Goal: Task Accomplishment & Management: Complete application form

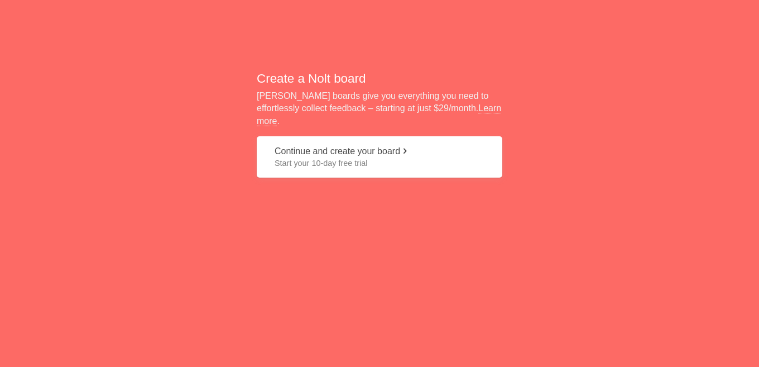
click at [350, 151] on button "Continue and create your board Start your 10-day free trial" at bounding box center [380, 157] width 246 height 42
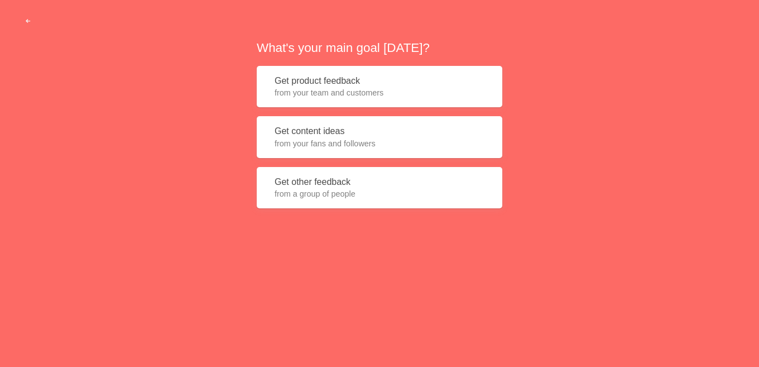
click at [351, 86] on button "Get product feedback from your team and customers" at bounding box center [380, 87] width 246 height 42
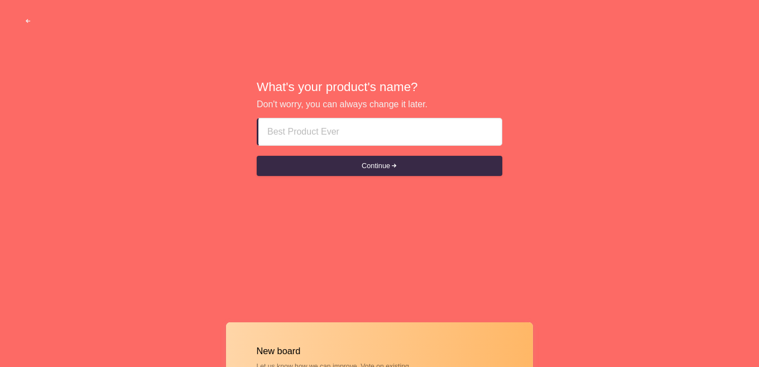
click at [348, 137] on input at bounding box center [379, 131] width 225 height 27
click at [291, 129] on input at bounding box center [379, 131] width 225 height 27
paste input "Call Girls agency In [GEOGRAPHIC_DATA] @![PHONE_NUMBER]@! Sharjah Pakistani Esc…"
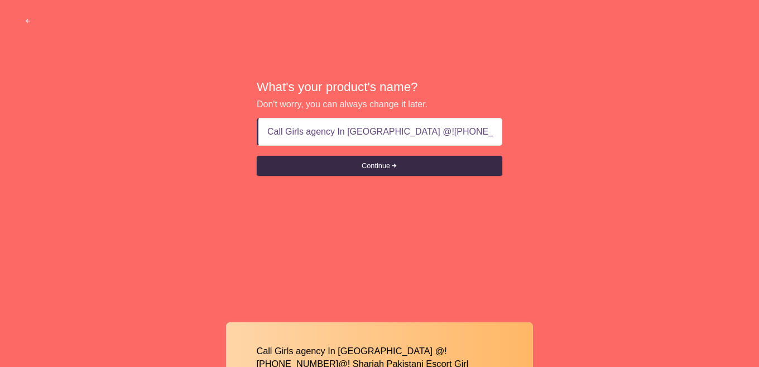
scroll to position [0, 80]
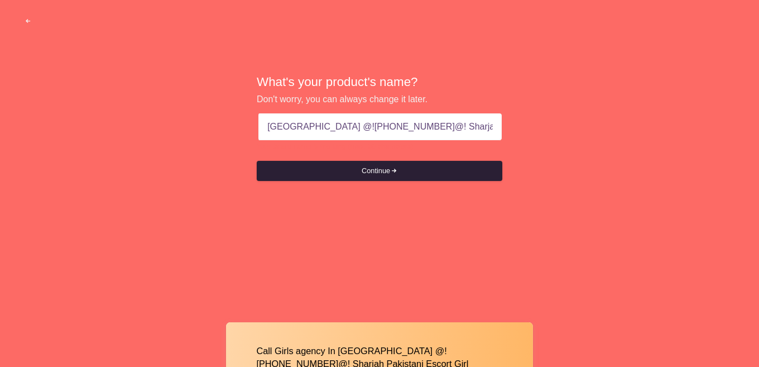
click at [351, 170] on button "Continue" at bounding box center [380, 171] width 246 height 20
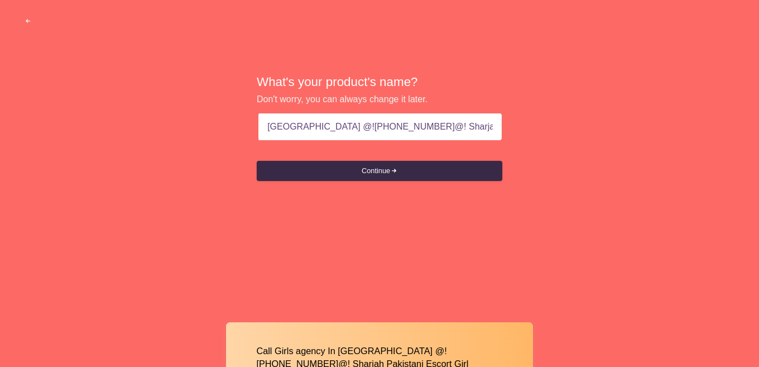
scroll to position [0, 80]
drag, startPoint x: 296, startPoint y: 128, endPoint x: 567, endPoint y: 138, distance: 271.4
click at [567, 138] on div "What's your product's name? Don't worry, you can always change it later. Call G…" at bounding box center [379, 128] width 759 height 257
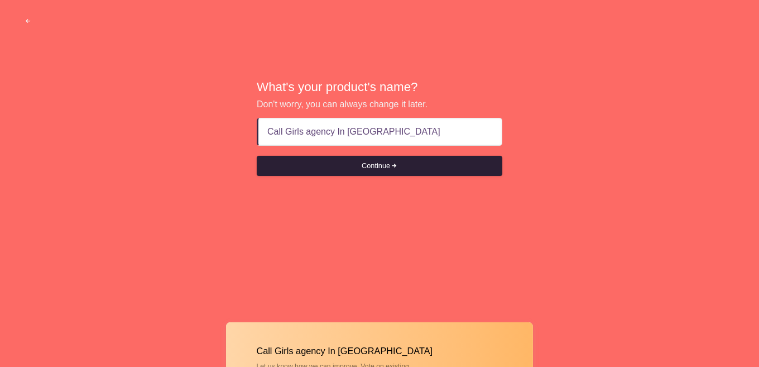
click at [356, 170] on button "Continue" at bounding box center [380, 166] width 246 height 20
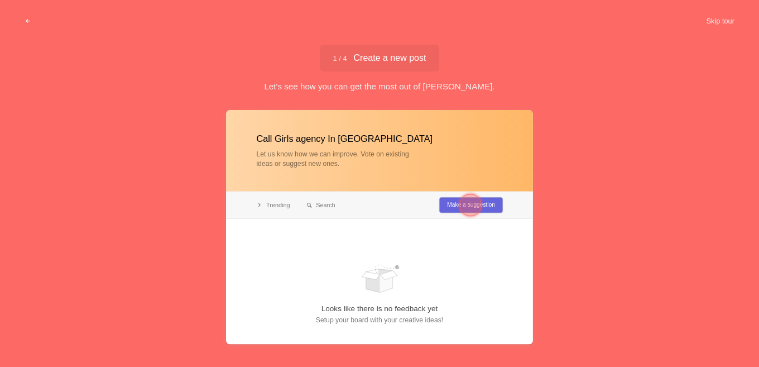
type input "Call Girls agency In [GEOGRAPHIC_DATA]"
click at [479, 205] on div at bounding box center [470, 205] width 22 height 22
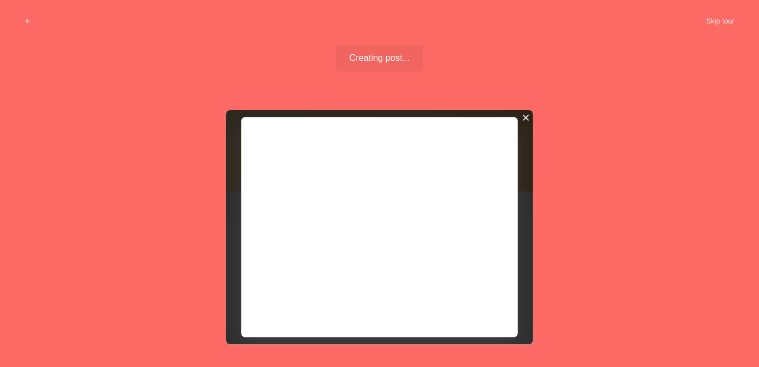
click at [526, 114] on div at bounding box center [526, 118] width 8 height 8
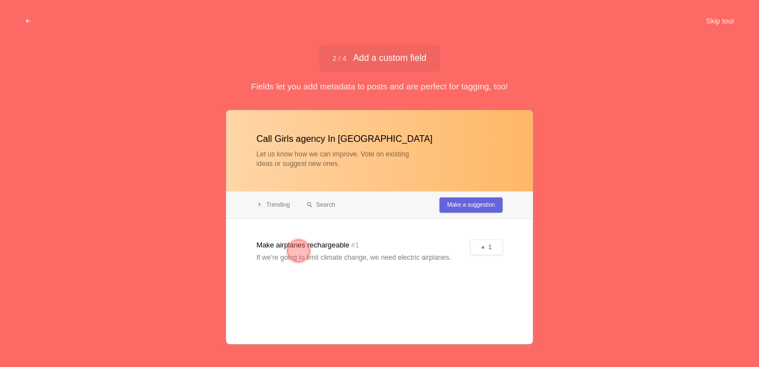
click at [477, 204] on div at bounding box center [379, 227] width 307 height 234
click at [726, 25] on button "Skip tour" at bounding box center [720, 21] width 55 height 20
